Goal: Find specific page/section

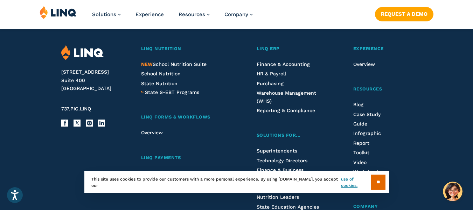
scroll to position [1771, 0]
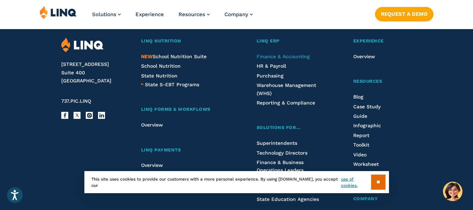
click at [278, 59] on span "Finance & Accounting" at bounding box center [282, 57] width 53 height 6
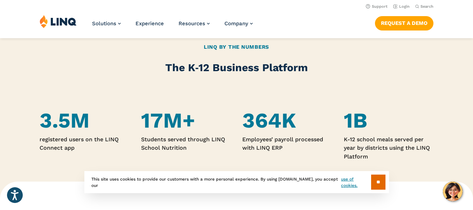
scroll to position [381, 0]
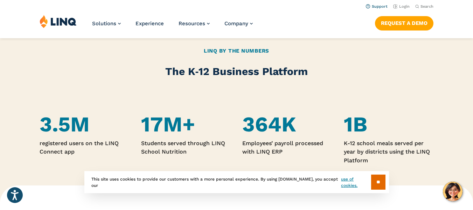
click at [376, 3] on li "Support" at bounding box center [377, 6] width 22 height 8
click at [376, 7] on link "Support" at bounding box center [377, 6] width 22 height 5
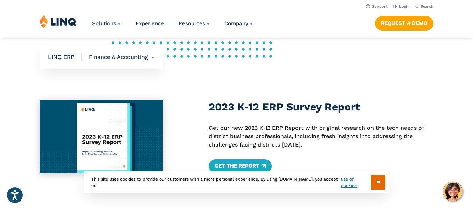
scroll to position [87, 0]
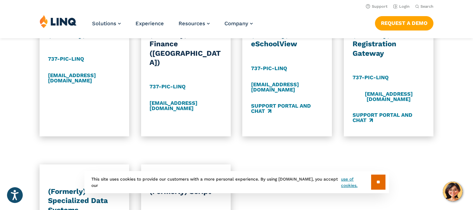
scroll to position [280, 0]
